Goal: Answer question/provide support: Share knowledge or assist other users

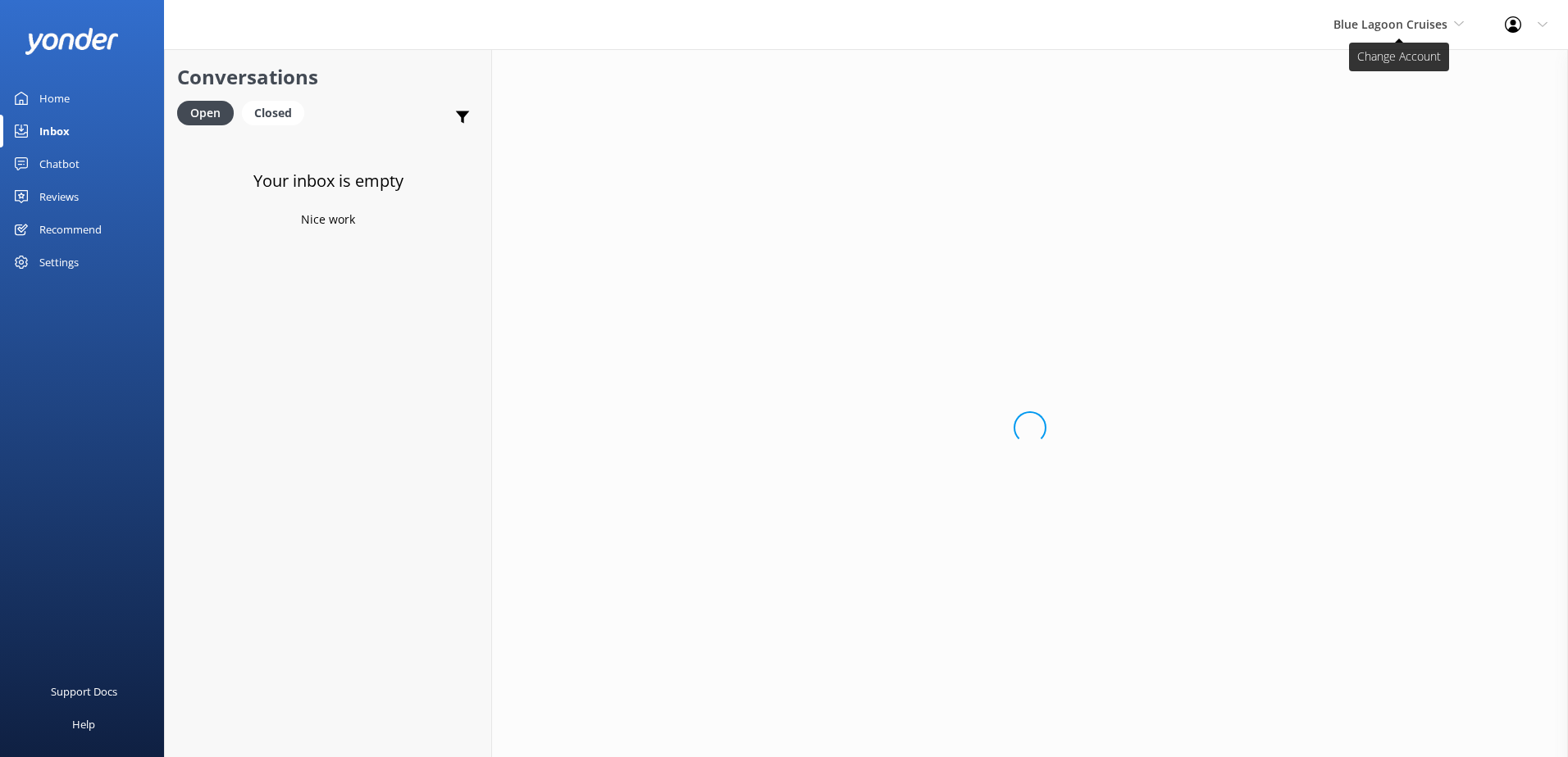
click at [1404, 26] on span "Blue Lagoon Cruises" at bounding box center [1390, 24] width 114 height 16
click at [1365, 69] on link "South Sea Sailing" at bounding box center [1394, 69] width 164 height 39
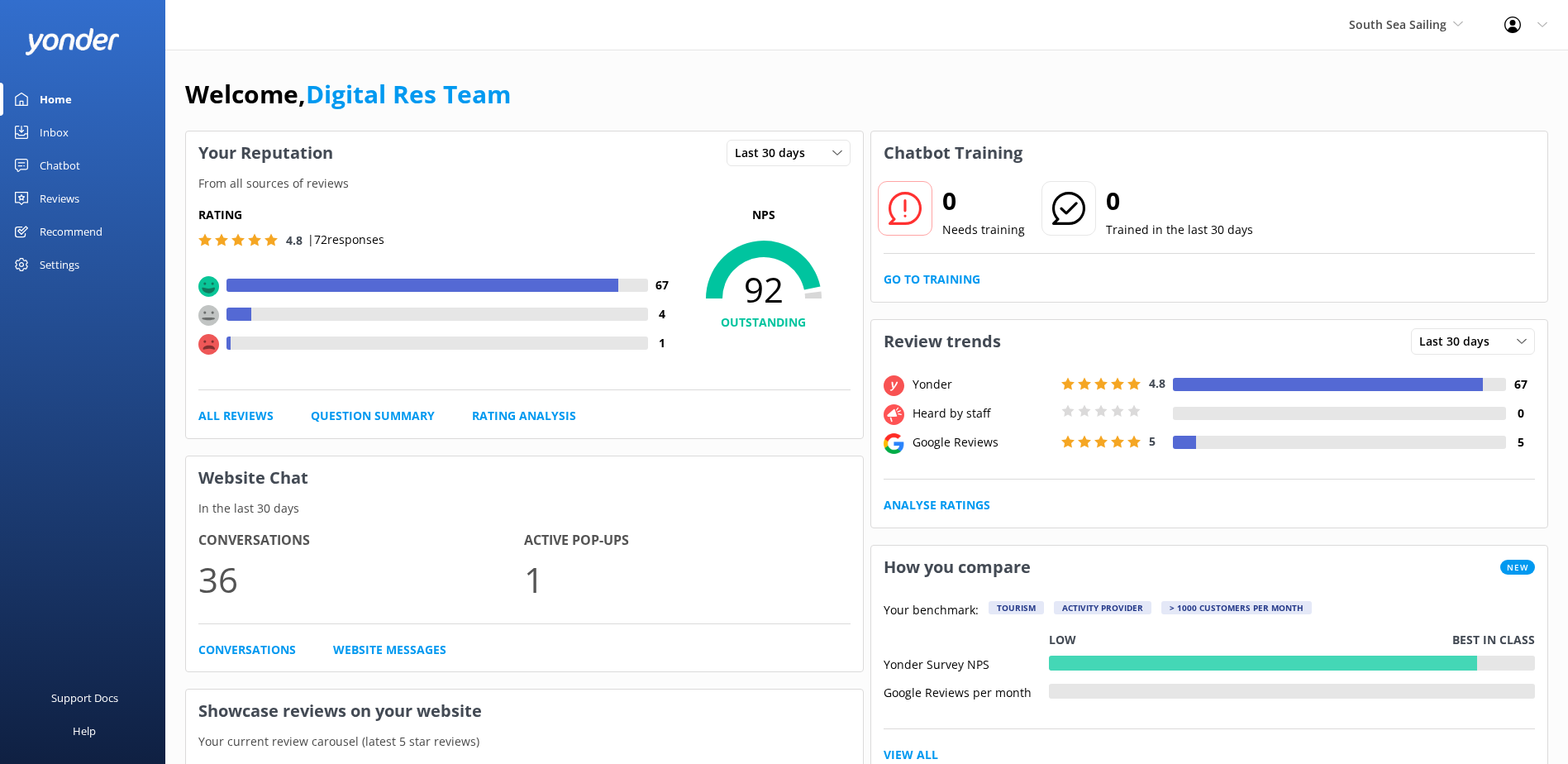
click at [71, 126] on link "Inbox" at bounding box center [82, 132] width 166 height 33
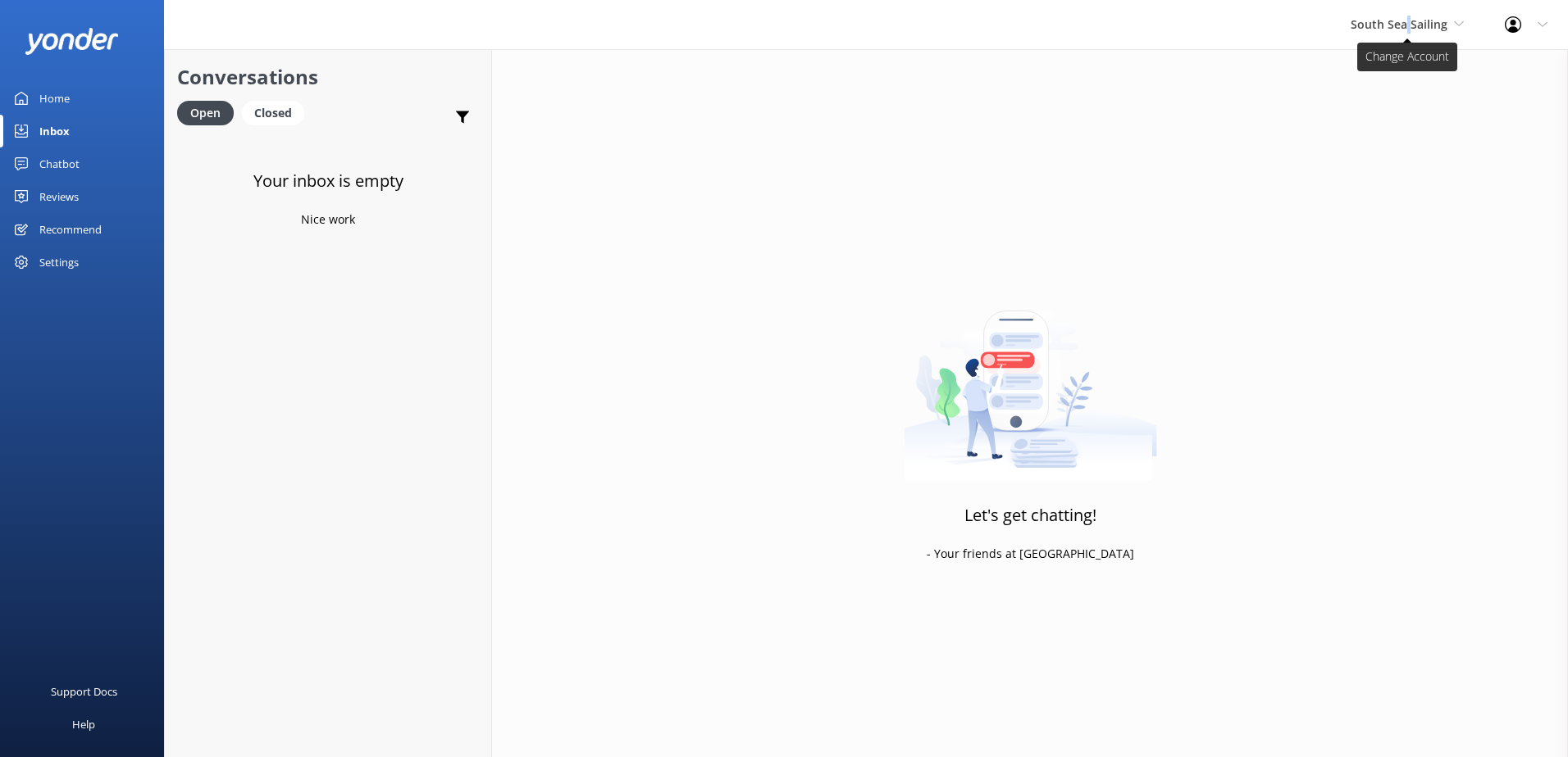
click at [1411, 32] on span "South Sea Sailing" at bounding box center [1406, 25] width 113 height 18
click at [1415, 108] on link "South Sea Cruises" at bounding box center [1412, 107] width 164 height 39
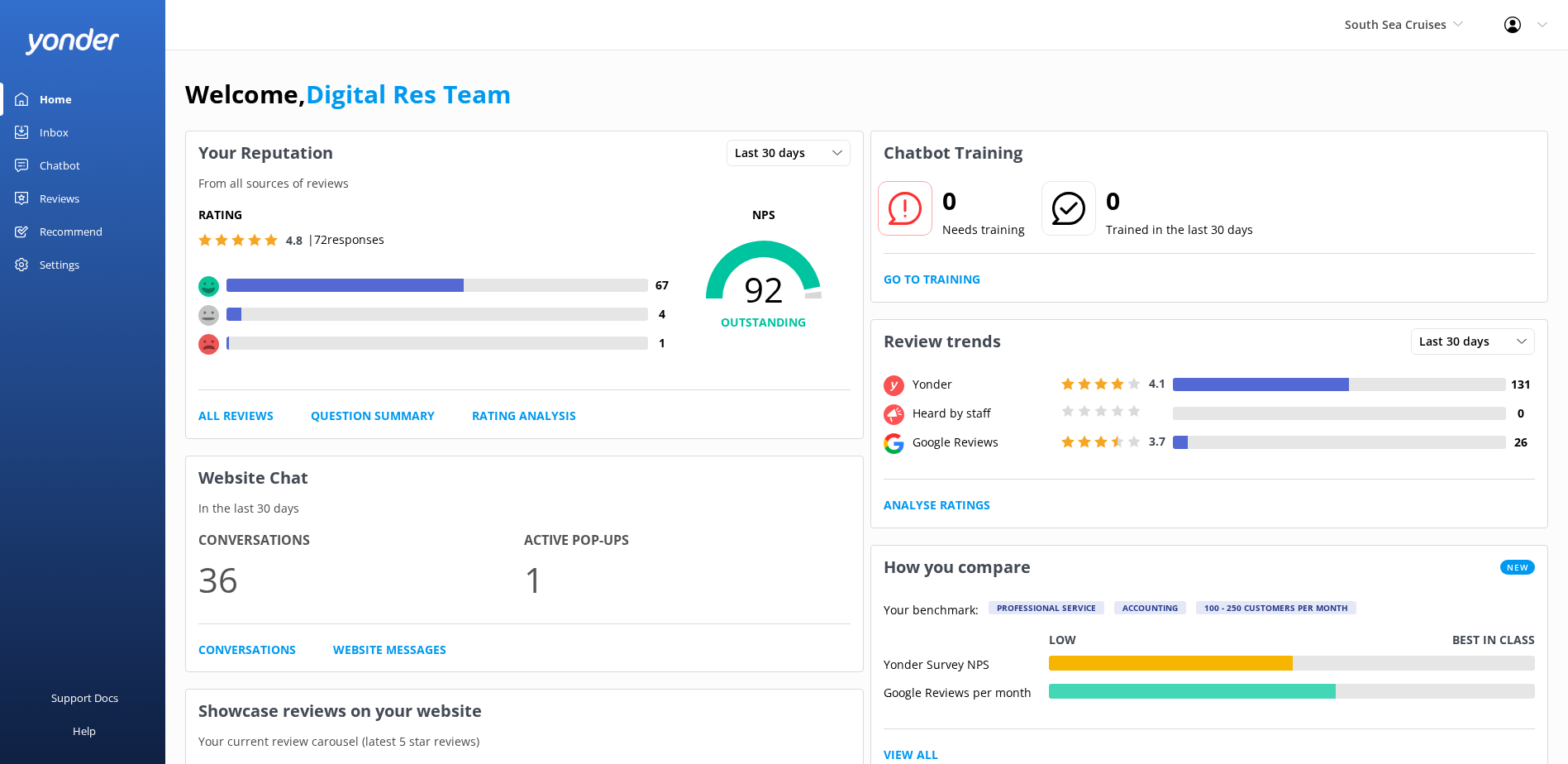
click at [69, 139] on link "Inbox" at bounding box center [82, 132] width 166 height 33
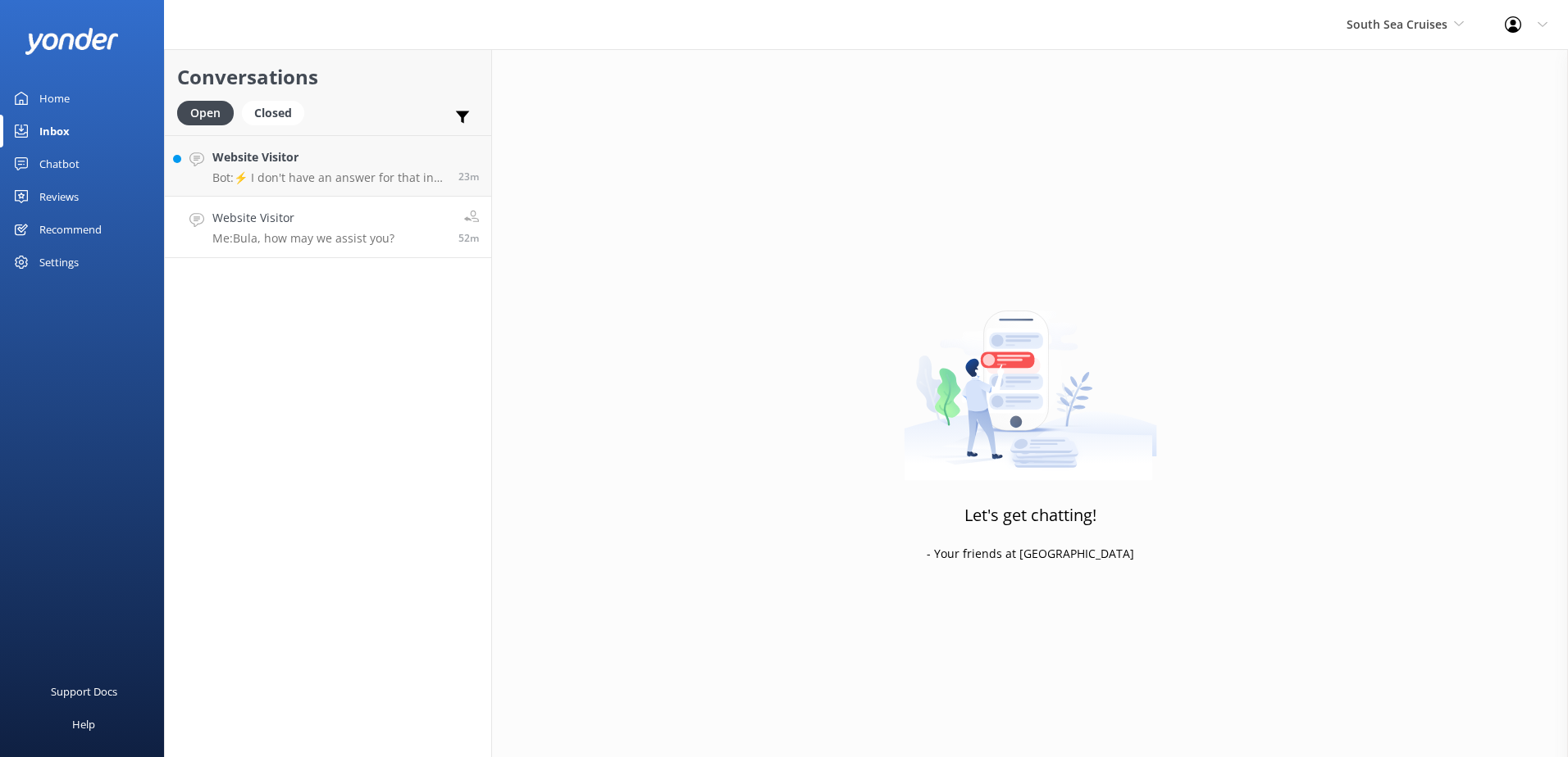
click at [308, 221] on h4 "Website Visitor" at bounding box center [303, 218] width 182 height 18
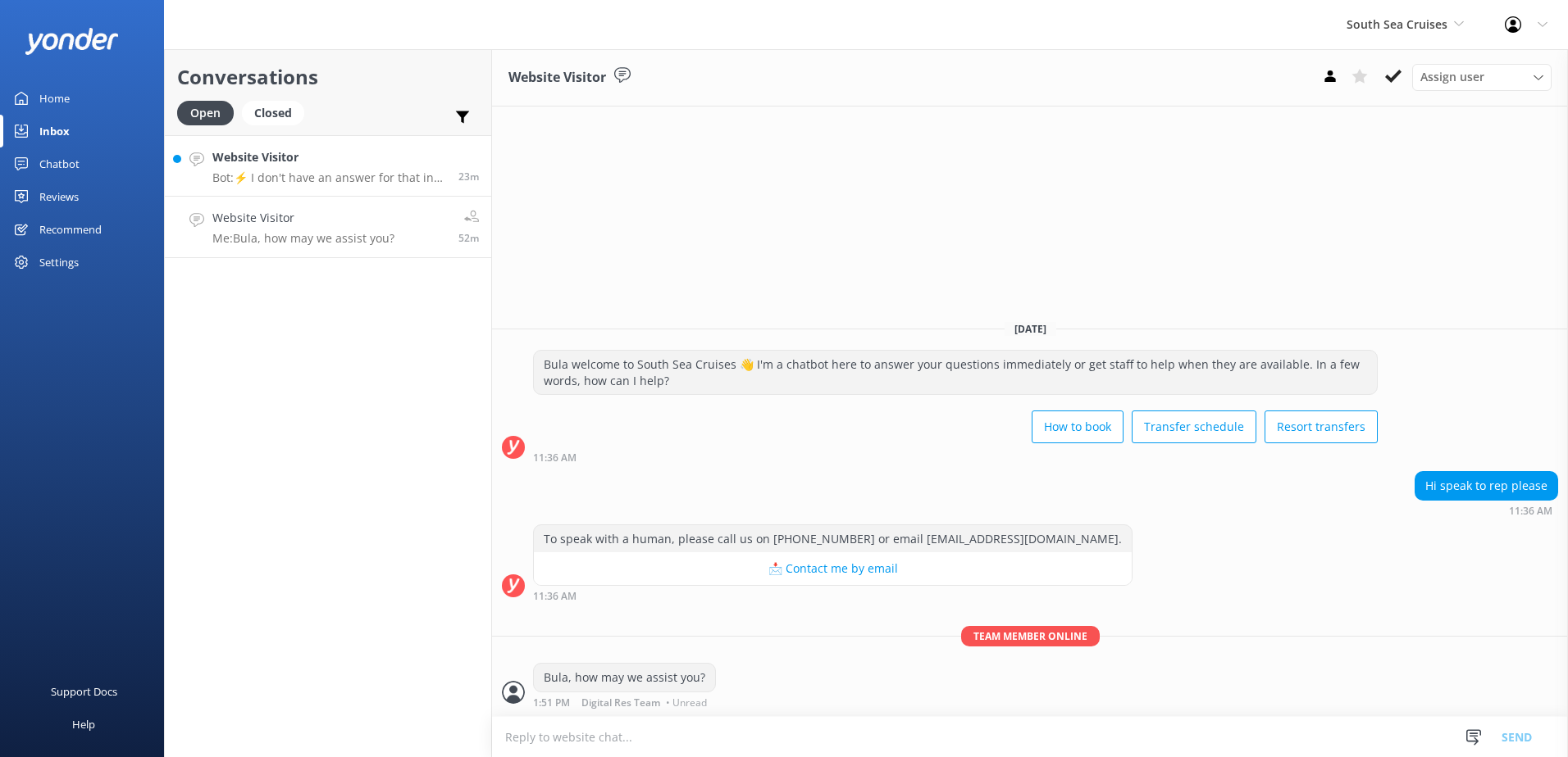
click at [299, 177] on p "Bot: ⚡ I don't have an answer for that in my knowledge base. Please try and rep…" at bounding box center [329, 178] width 234 height 15
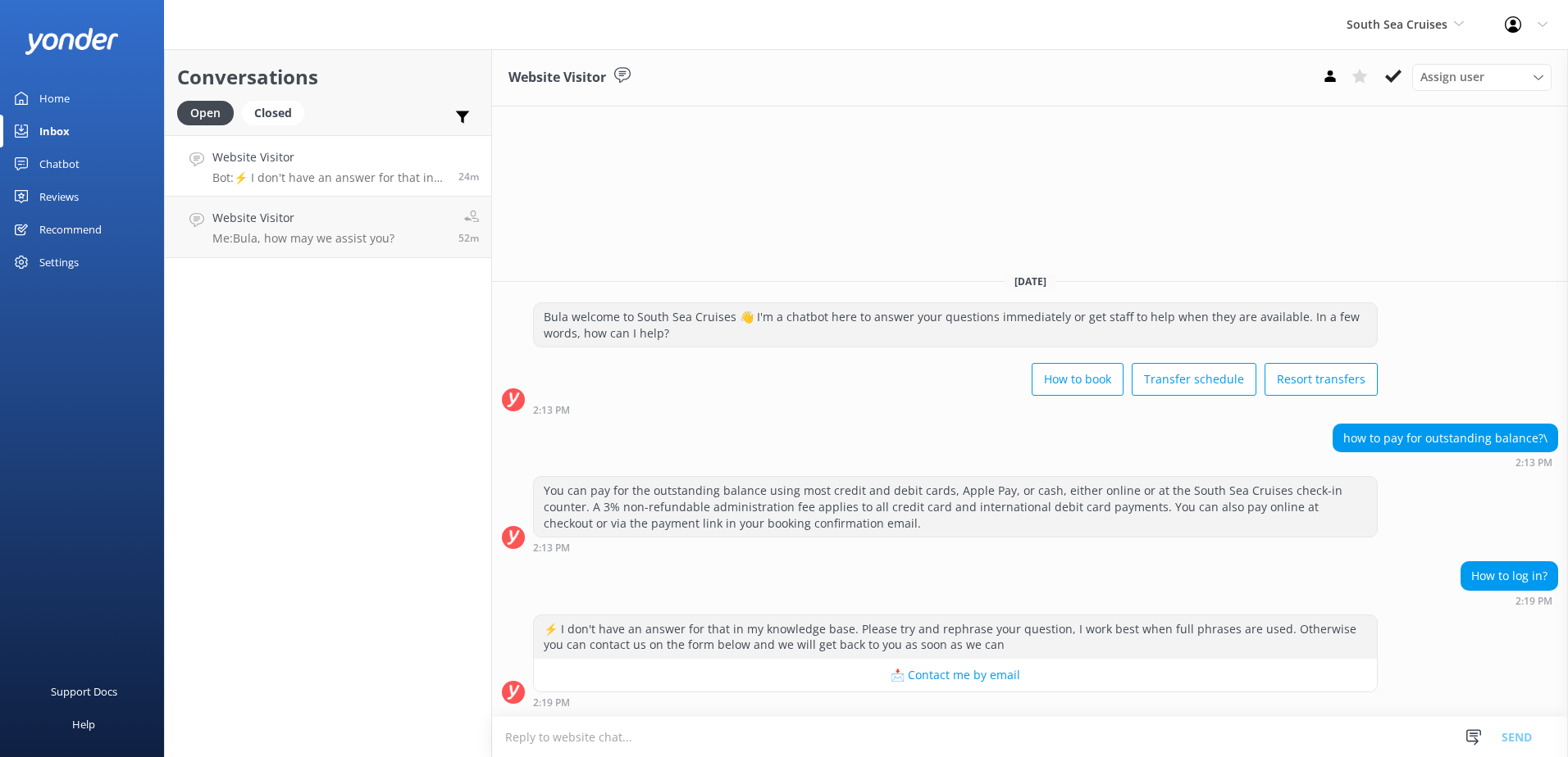
click at [1049, 730] on textarea at bounding box center [1030, 738] width 1076 height 40
click at [1048, 730] on textarea at bounding box center [1030, 738] width 1076 height 40
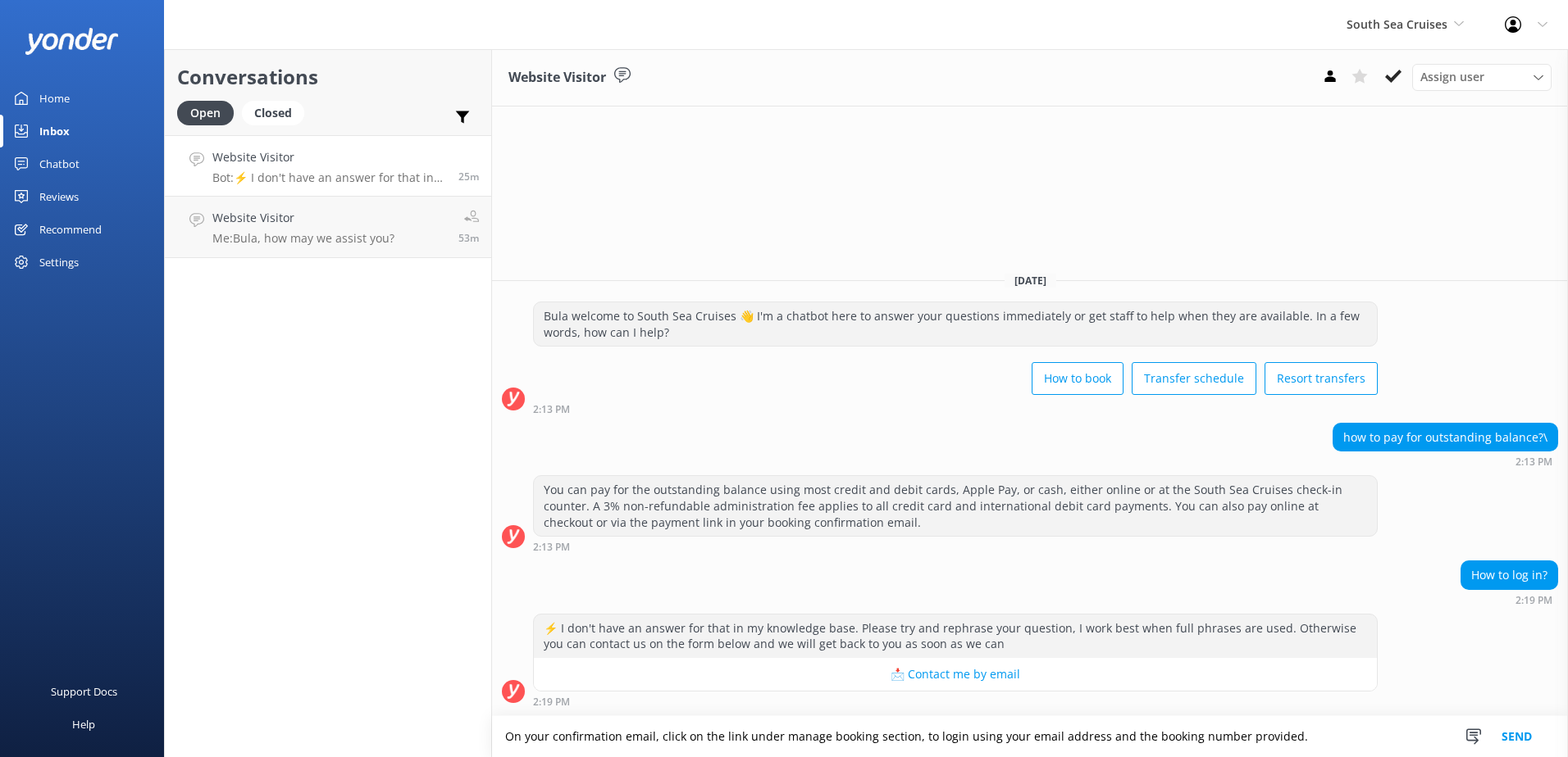
type textarea "On your confirmation email, click on the link under manage booking section, to …"
click at [1522, 733] on button "Send" at bounding box center [1516, 737] width 62 height 41
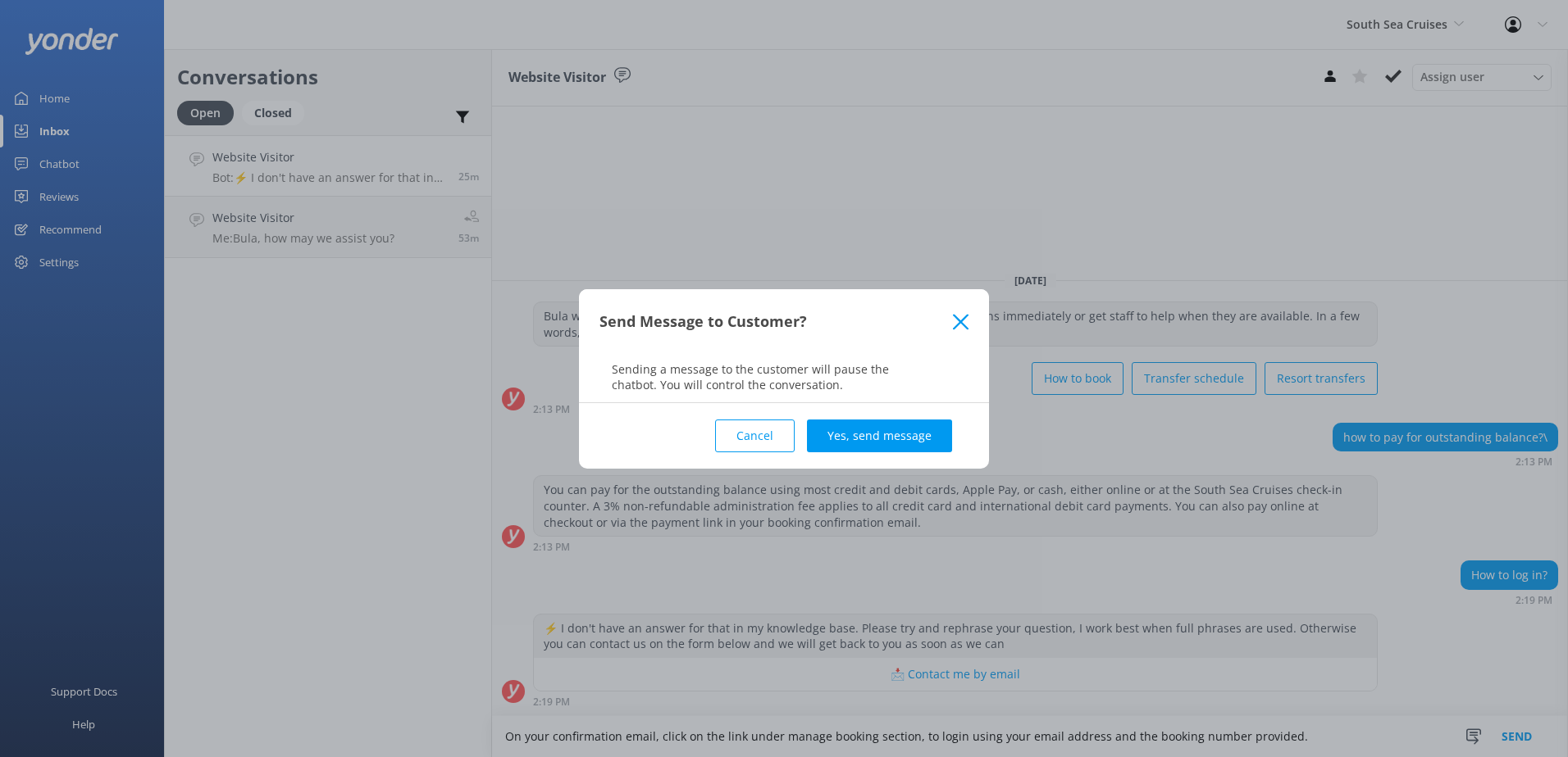
click at [905, 422] on button "Yes, send message" at bounding box center [879, 436] width 145 height 33
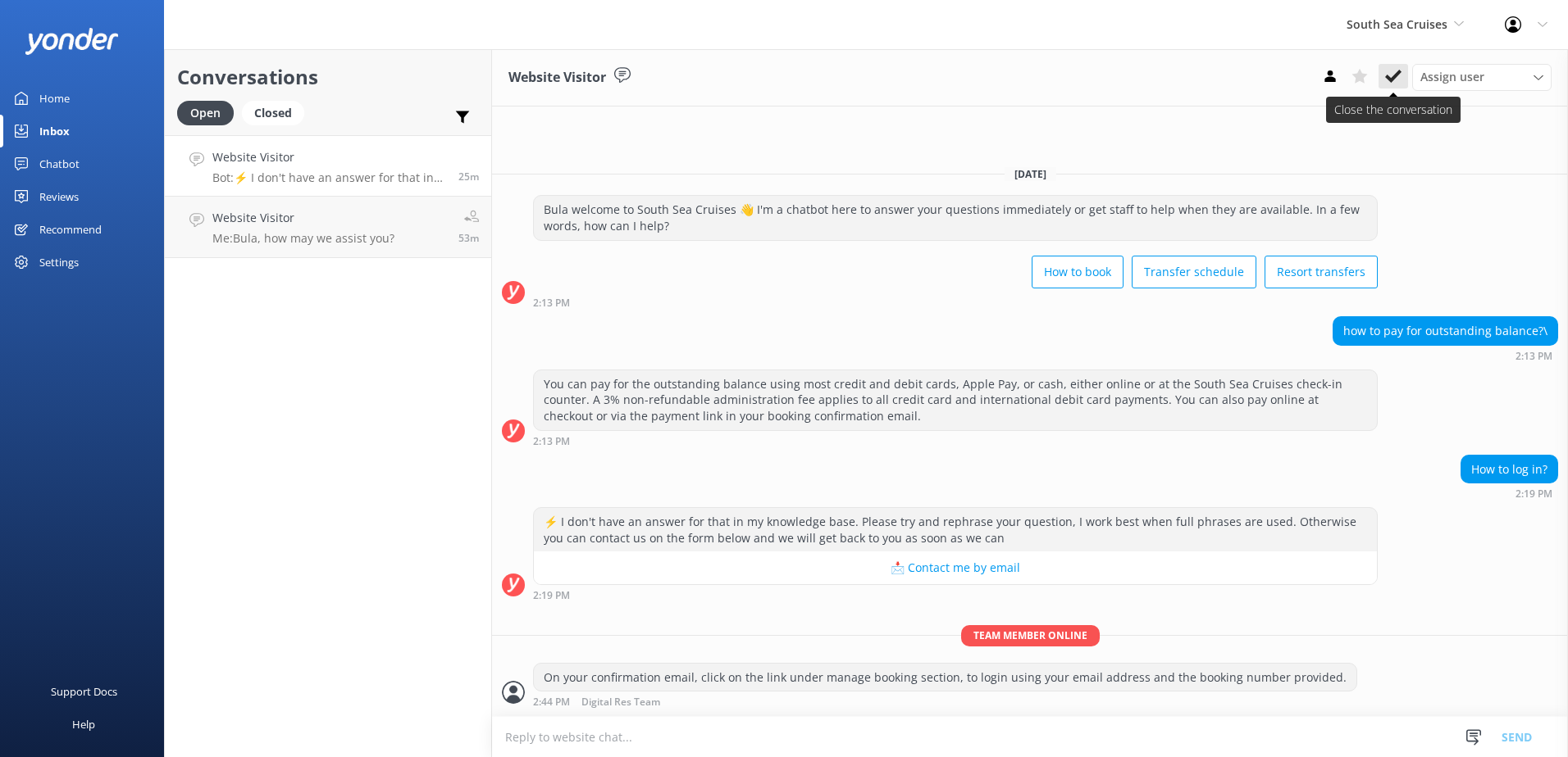
click at [1398, 72] on use at bounding box center [1394, 76] width 17 height 13
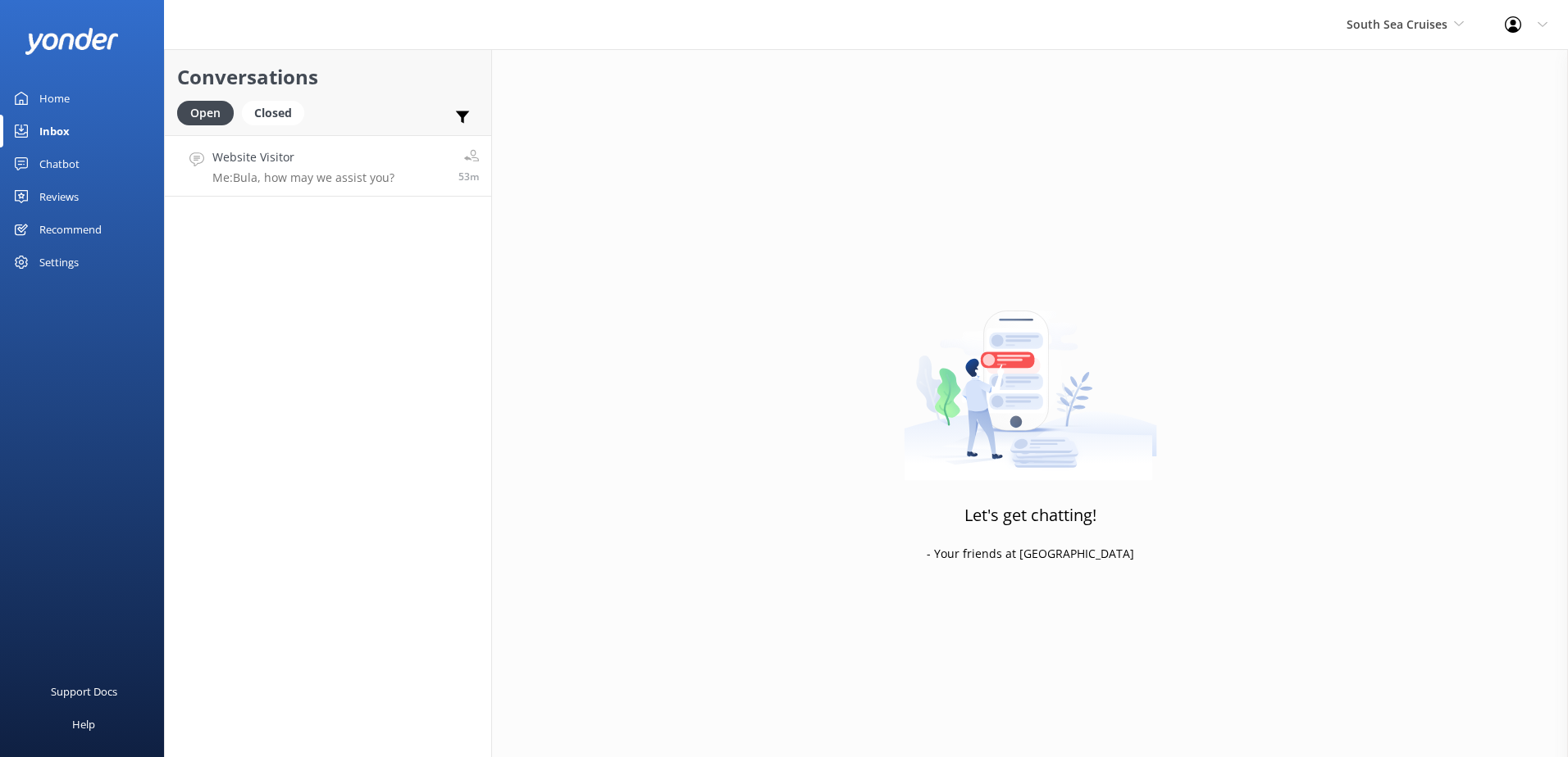
click at [380, 157] on h4 "Website Visitor" at bounding box center [303, 158] width 182 height 18
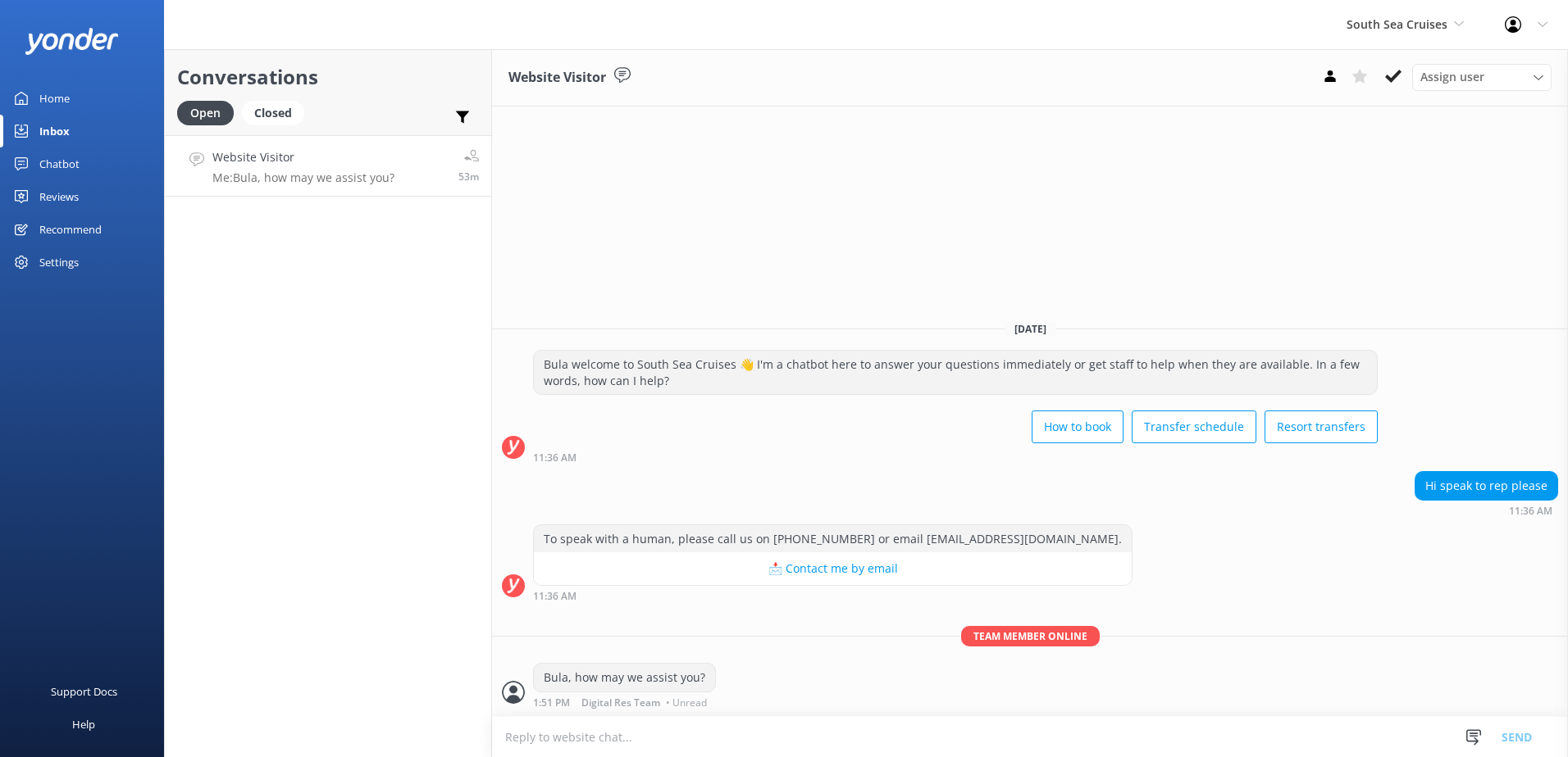
click at [1387, 88] on button at bounding box center [1393, 76] width 29 height 25
click at [1431, 28] on span "South Sea Cruises" at bounding box center [1397, 24] width 101 height 16
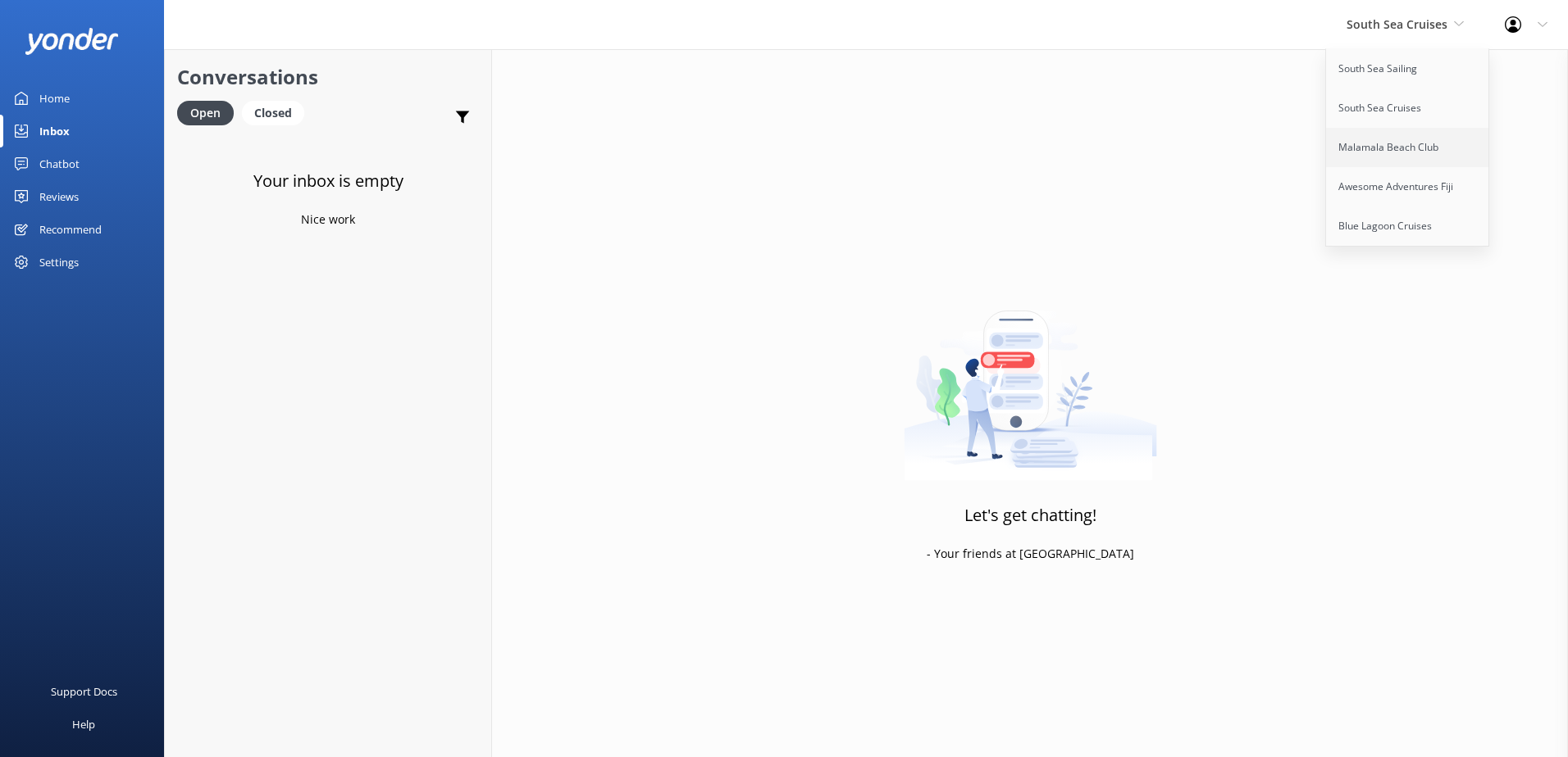
click at [1399, 145] on link "Malamala Beach Club" at bounding box center [1407, 147] width 164 height 39
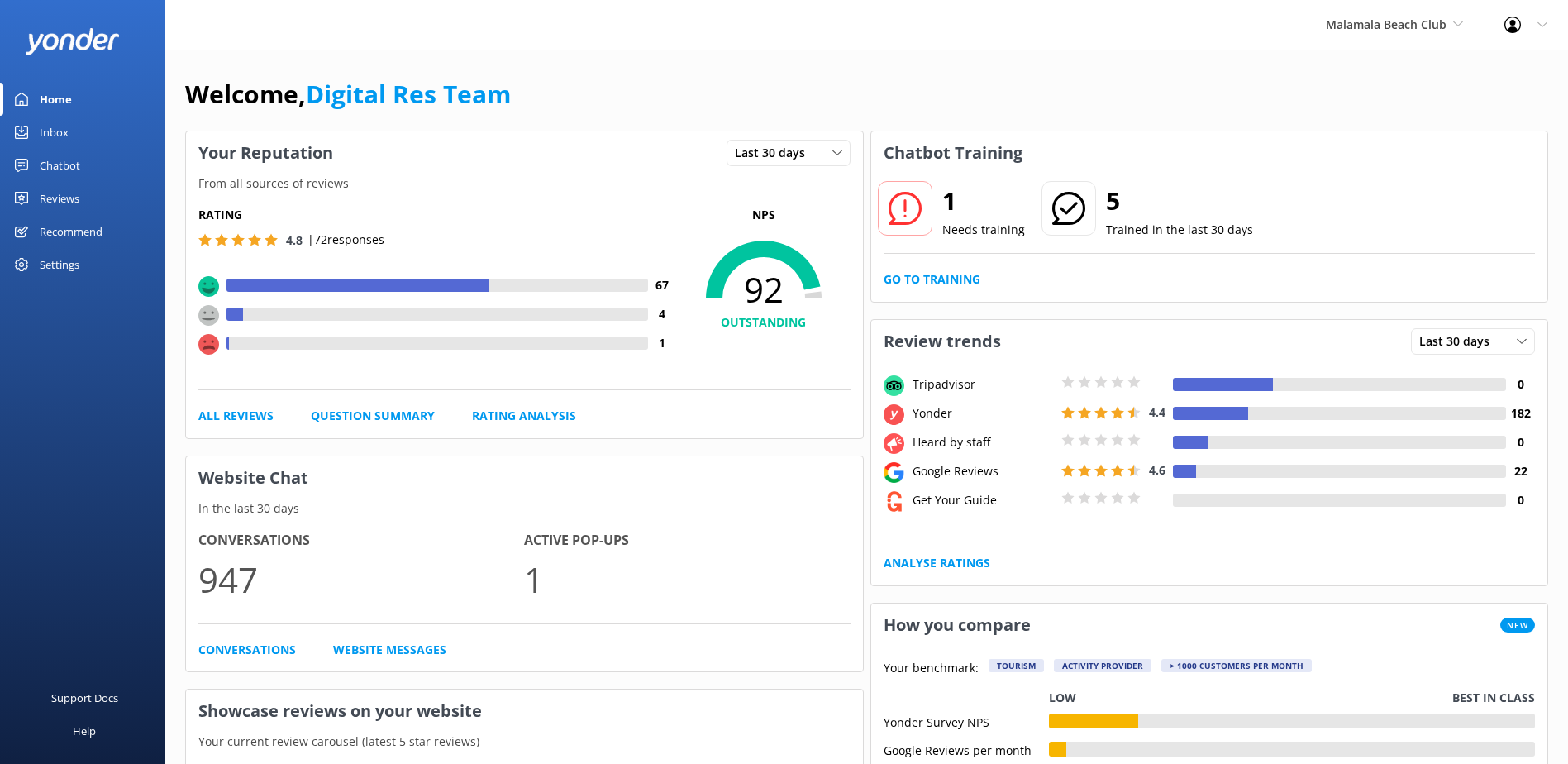
click at [50, 140] on div "Inbox" at bounding box center [54, 132] width 29 height 33
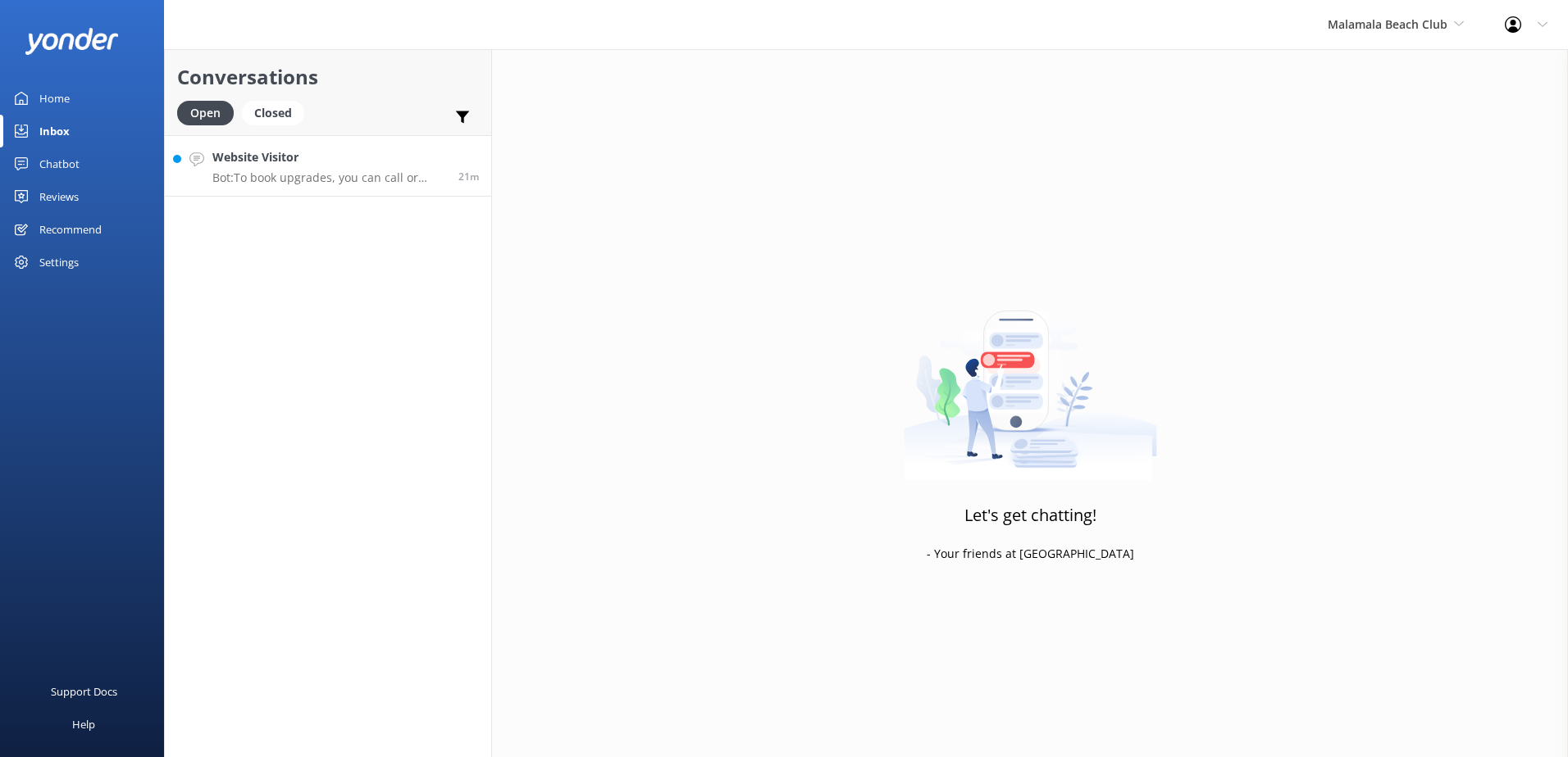
click at [277, 187] on link "Website Visitor Bot: To book upgrades, you can call or message us on WhatsApp a…" at bounding box center [328, 165] width 326 height 61
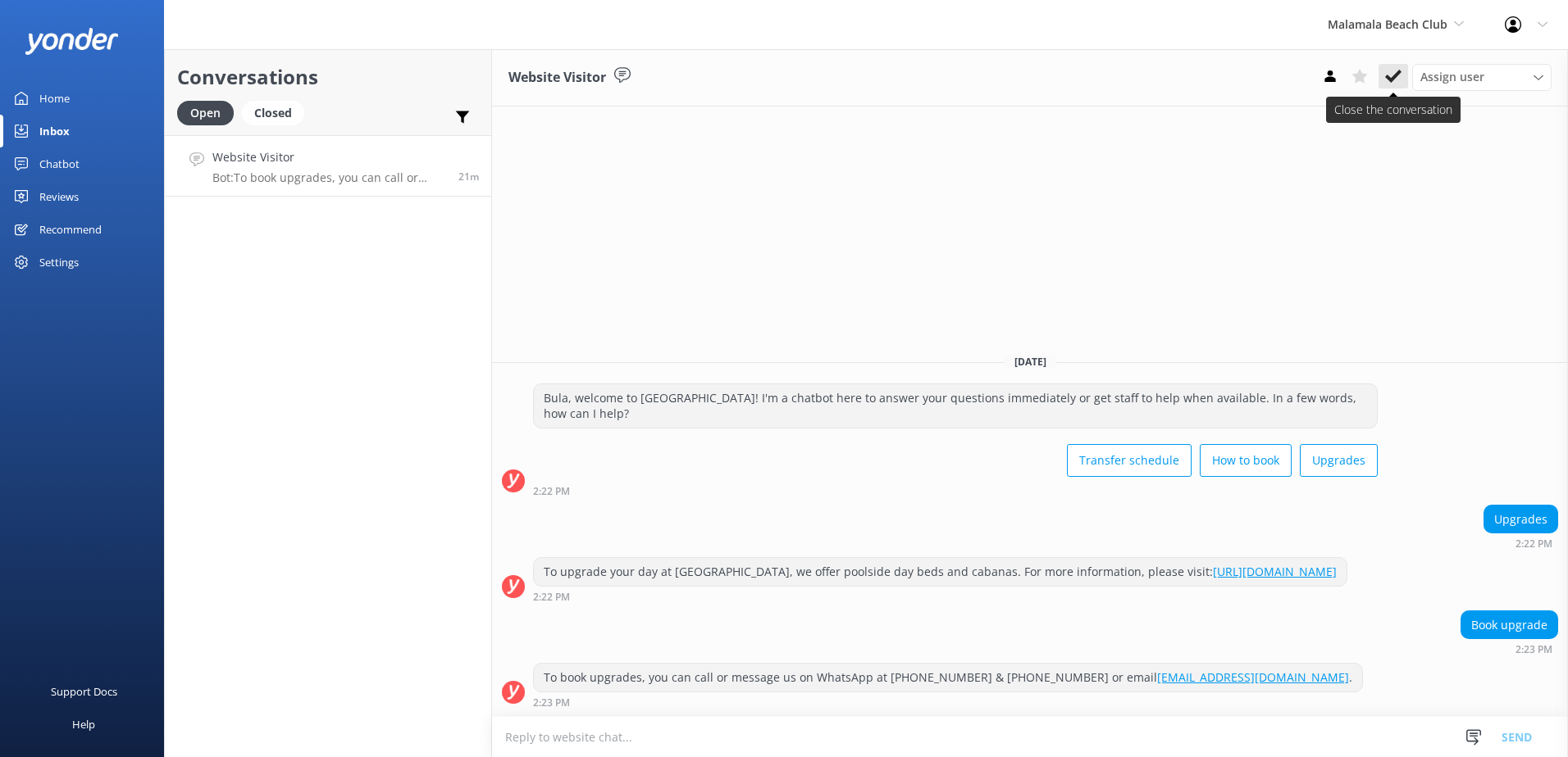
click at [1400, 76] on icon at bounding box center [1394, 76] width 17 height 17
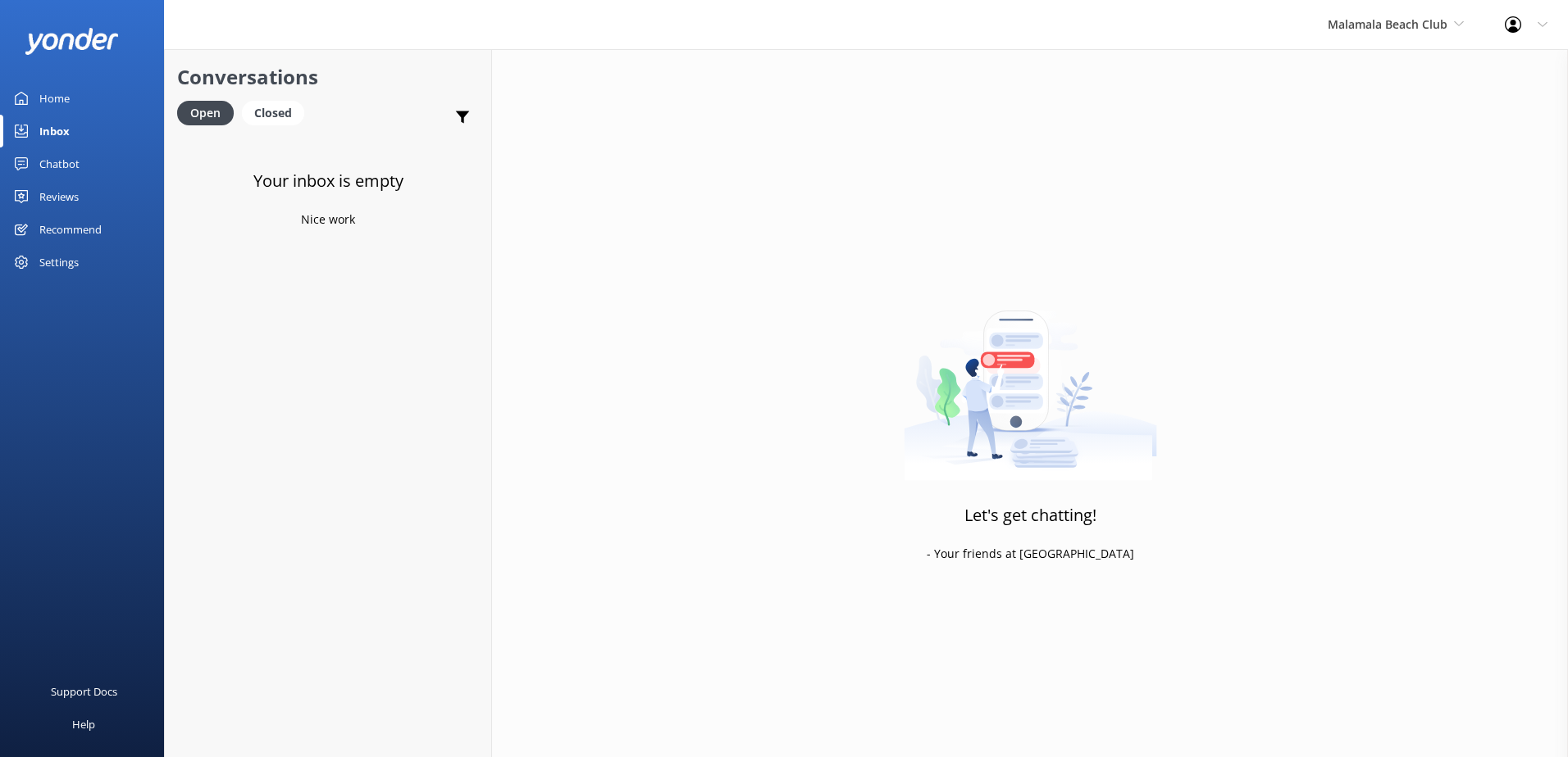
drag, startPoint x: 1439, startPoint y: 32, endPoint x: 1437, endPoint y: 58, distance: 26.1
click at [1439, 31] on span "Malamala Beach Club" at bounding box center [1395, 25] width 136 height 18
click at [1399, 181] on link "Awesome Adventures Fiji" at bounding box center [1389, 186] width 164 height 39
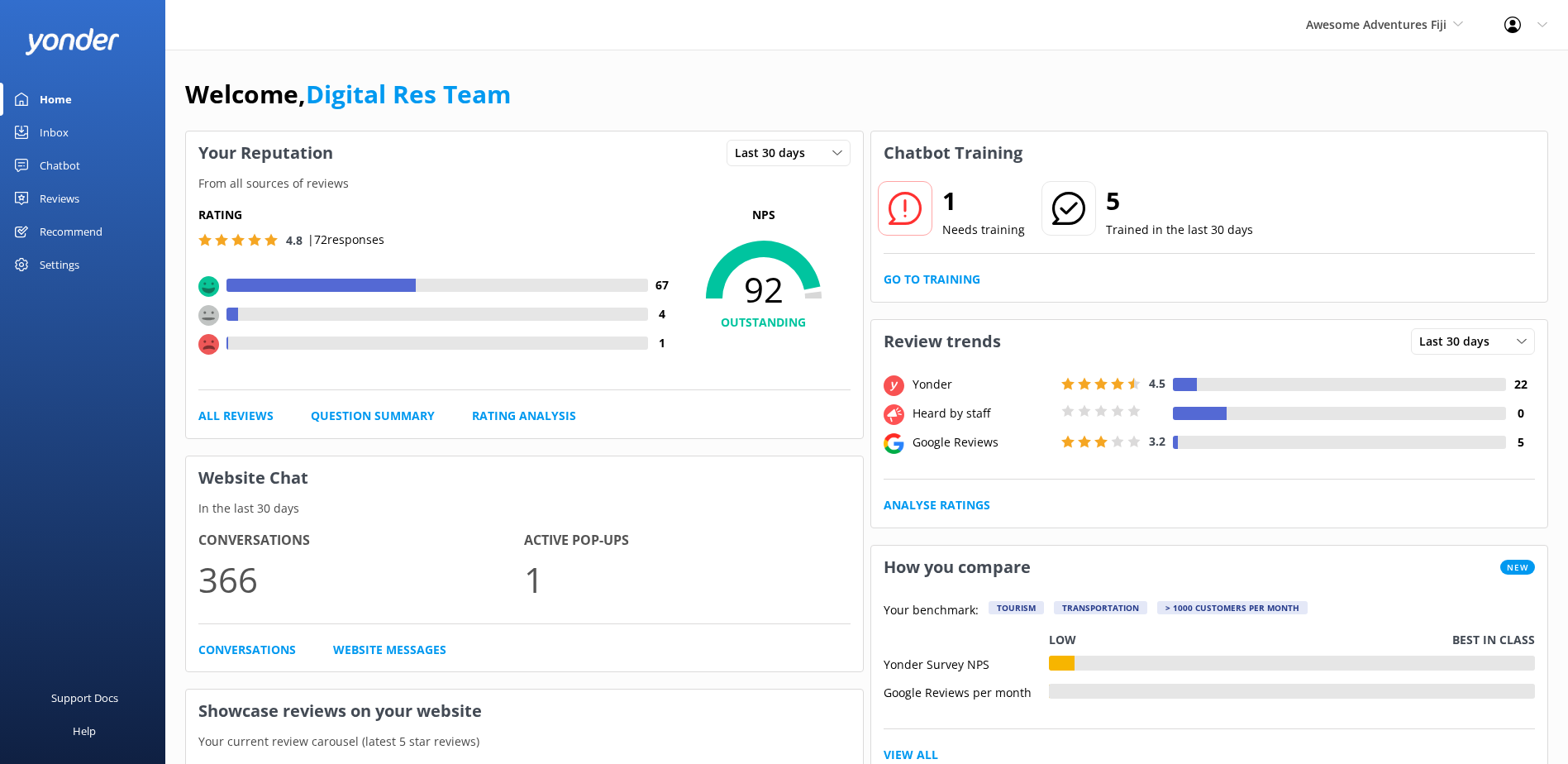
click at [50, 123] on div "Inbox" at bounding box center [54, 132] width 29 height 33
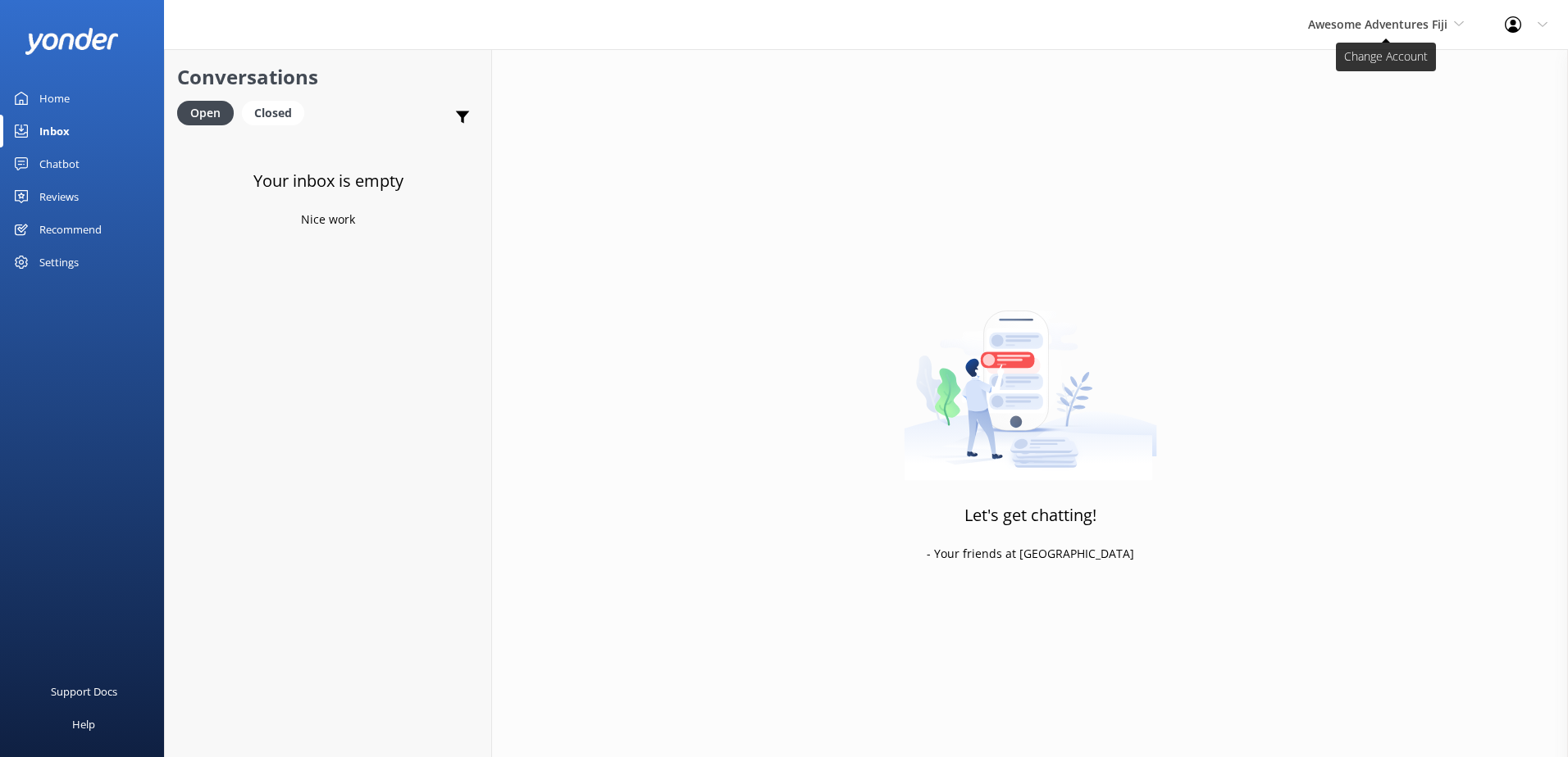
click at [1386, 19] on span "Awesome Adventures Fiji" at bounding box center [1378, 24] width 140 height 16
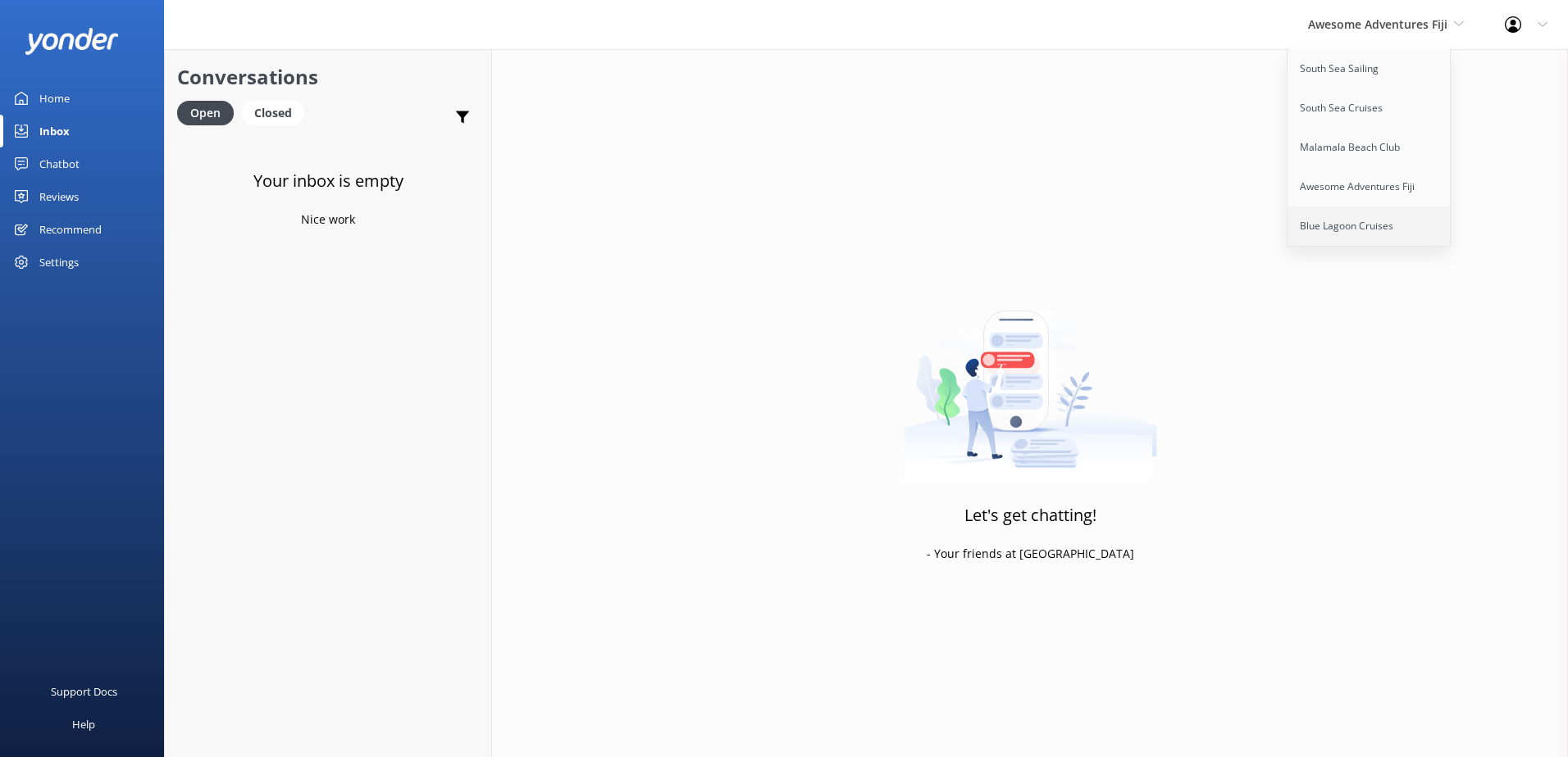
click at [1366, 217] on link "Blue Lagoon Cruises" at bounding box center [1369, 226] width 164 height 39
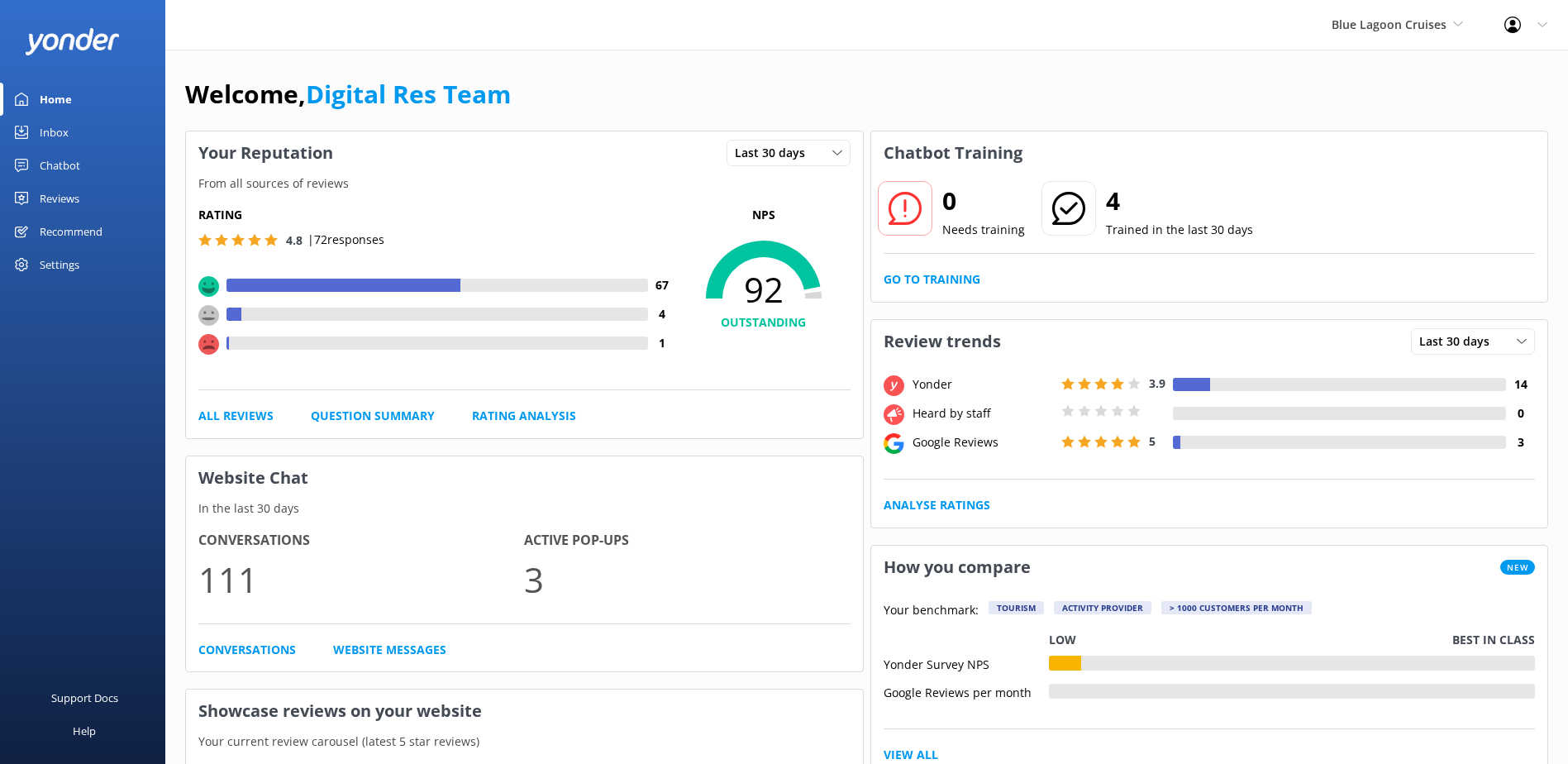
click at [60, 144] on div "Inbox" at bounding box center [54, 132] width 29 height 33
